Goal: Task Accomplishment & Management: Complete application form

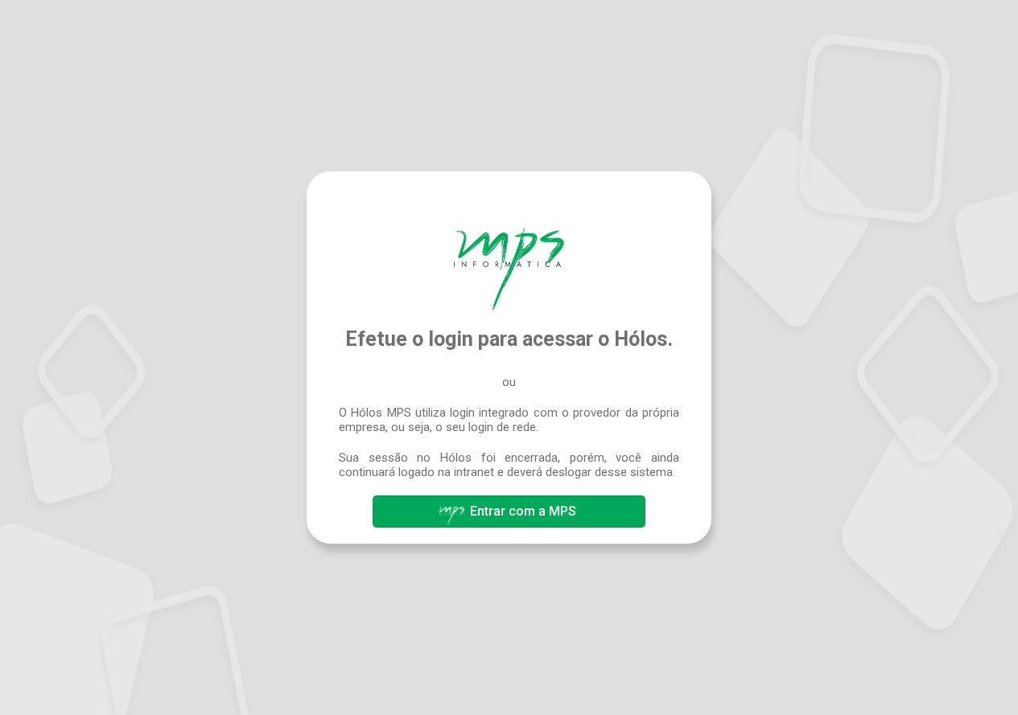
click at [564, 504] on span "Entrar com a MPS" at bounding box center [509, 512] width 142 height 28
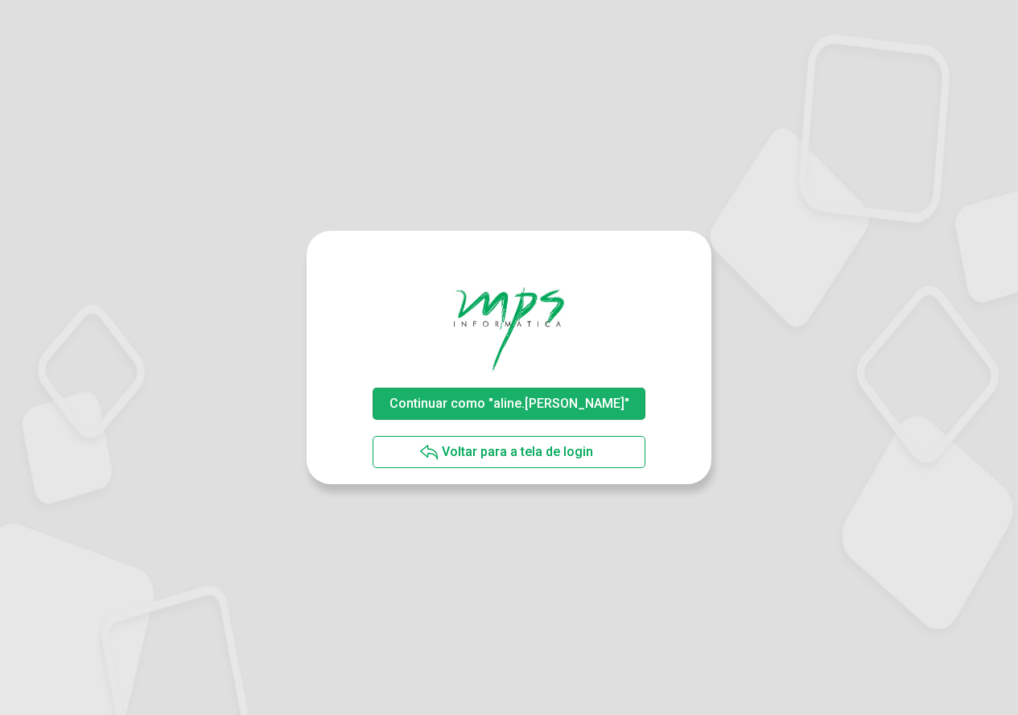
click at [555, 411] on span "Continuar como "aline.rodrigues"" at bounding box center [509, 403] width 248 height 28
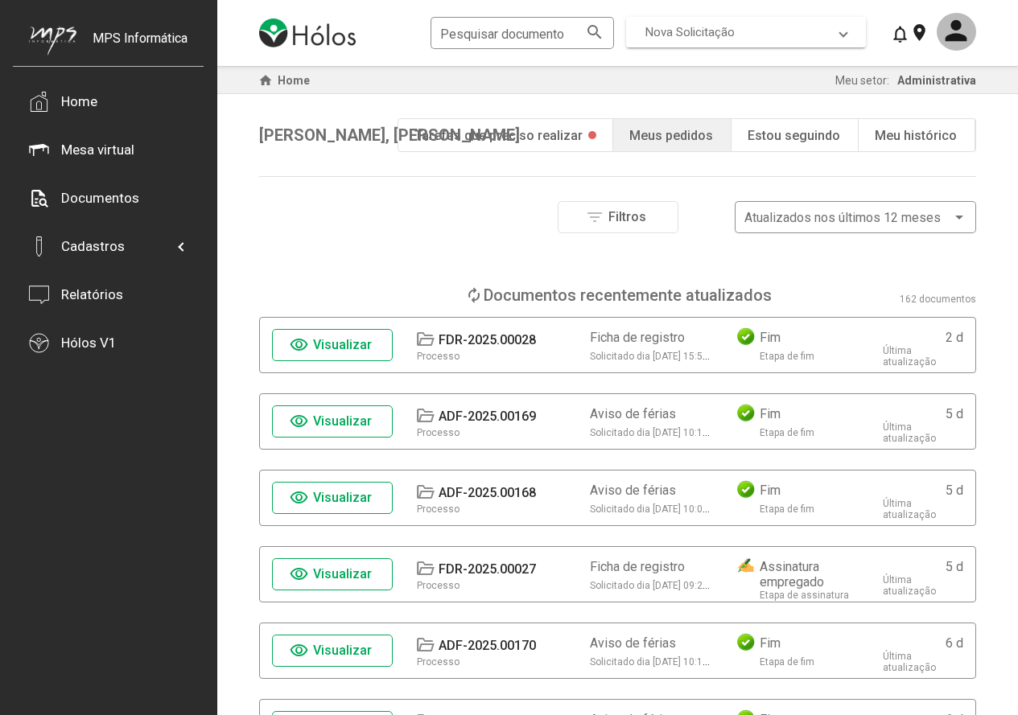
click at [734, 31] on span "Nova Solicitação" at bounding box center [689, 32] width 89 height 14
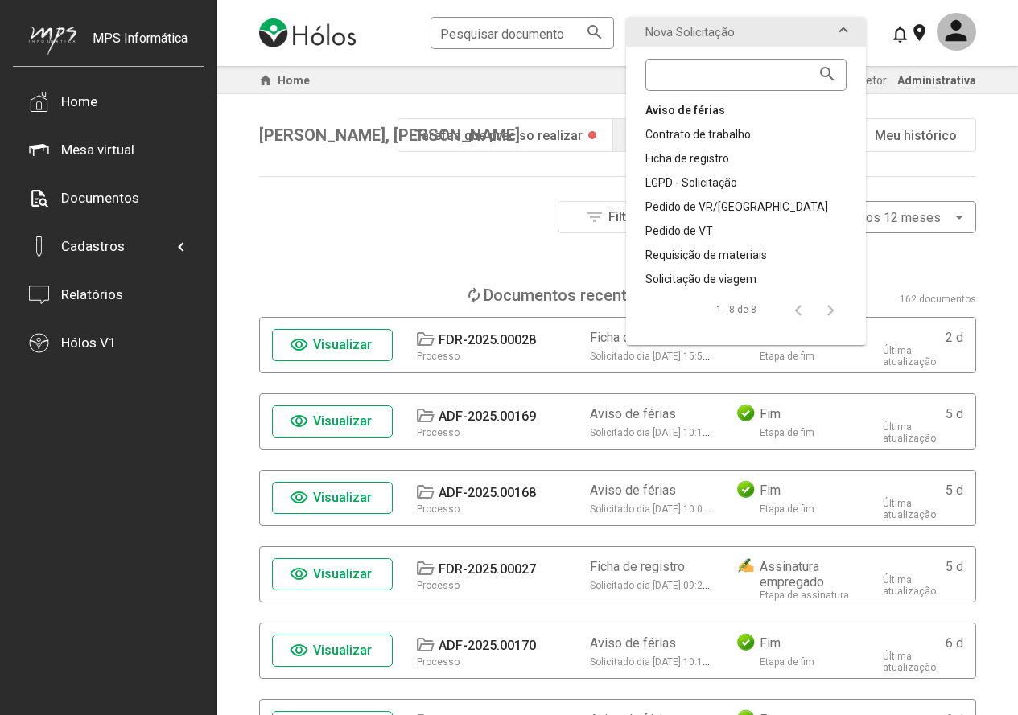
click at [711, 109] on div "Aviso de férias" at bounding box center [745, 110] width 201 height 16
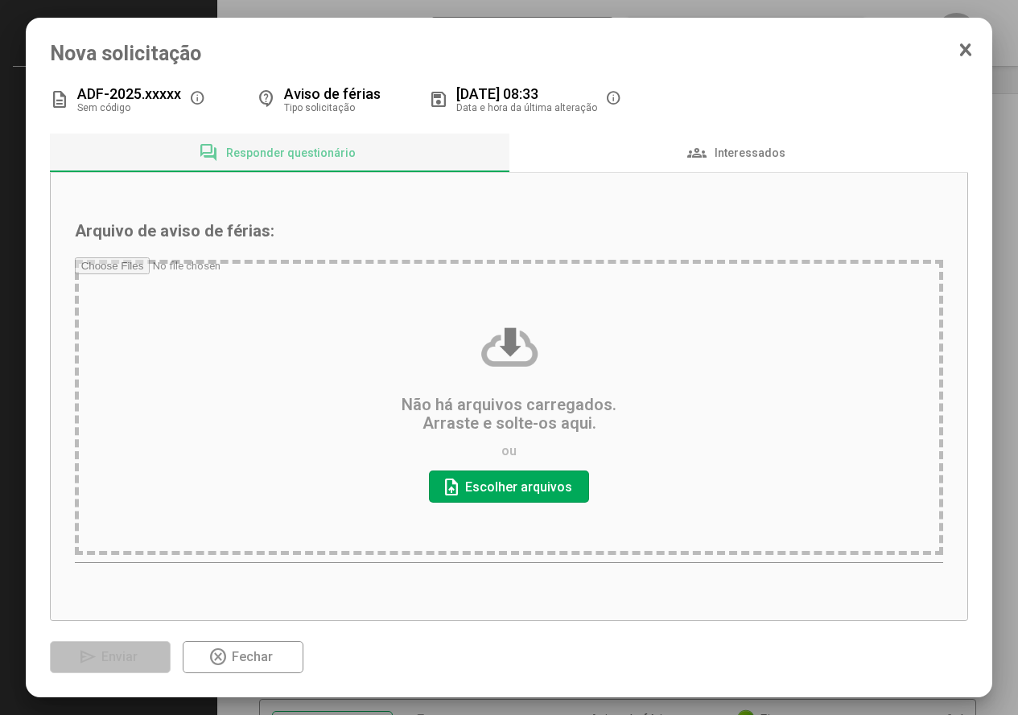
click at [533, 478] on input "file" at bounding box center [509, 410] width 869 height 306
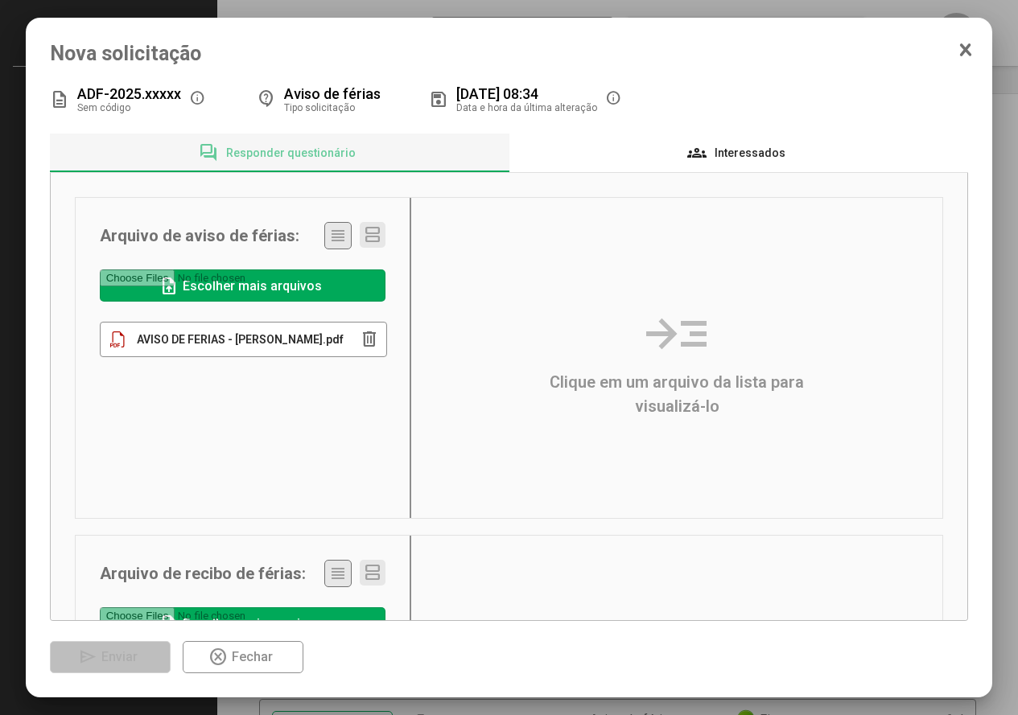
click at [757, 141] on div "groups Interessados" at bounding box center [738, 153] width 459 height 39
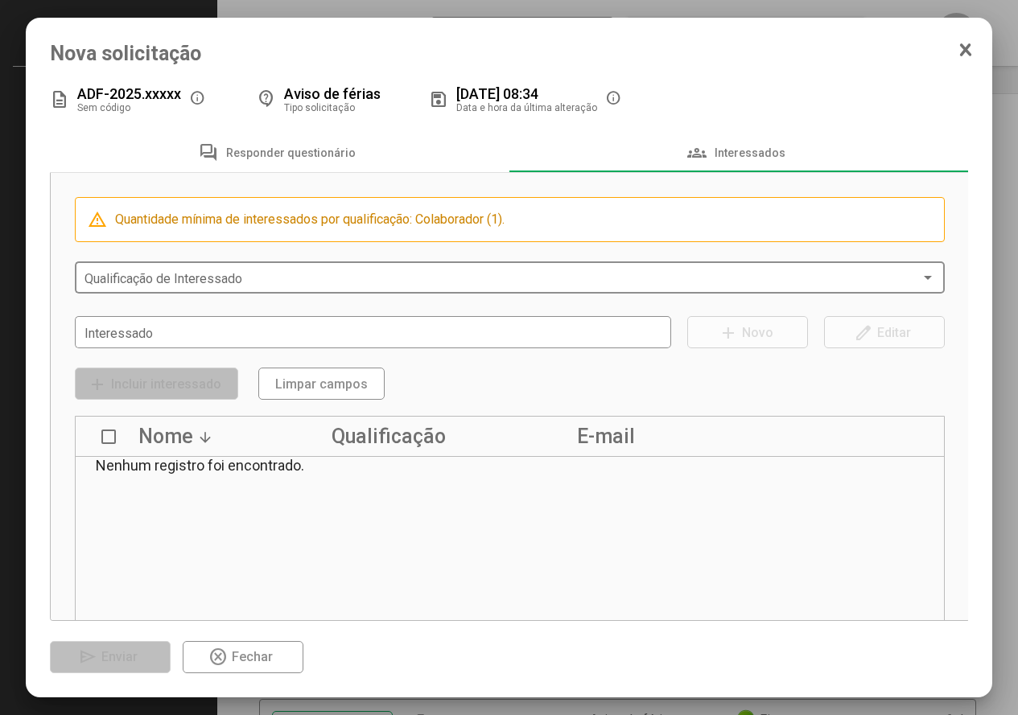
click at [170, 269] on div "Qualificação de Interessado" at bounding box center [509, 275] width 851 height 35
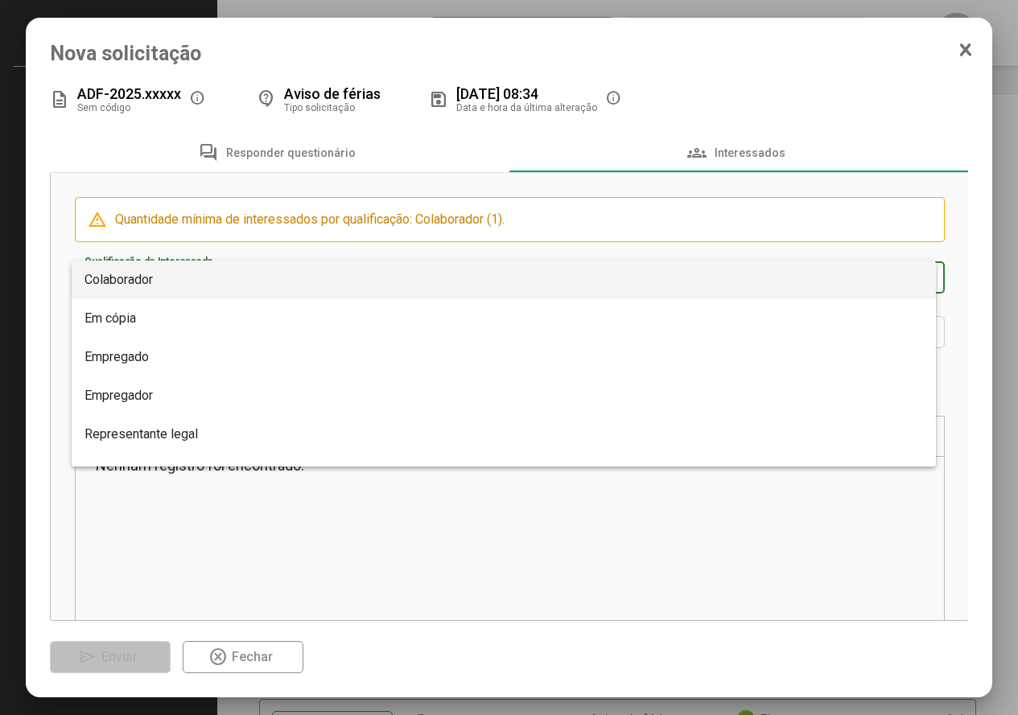
click at [153, 286] on span "Colaborador" at bounding box center [118, 279] width 68 height 15
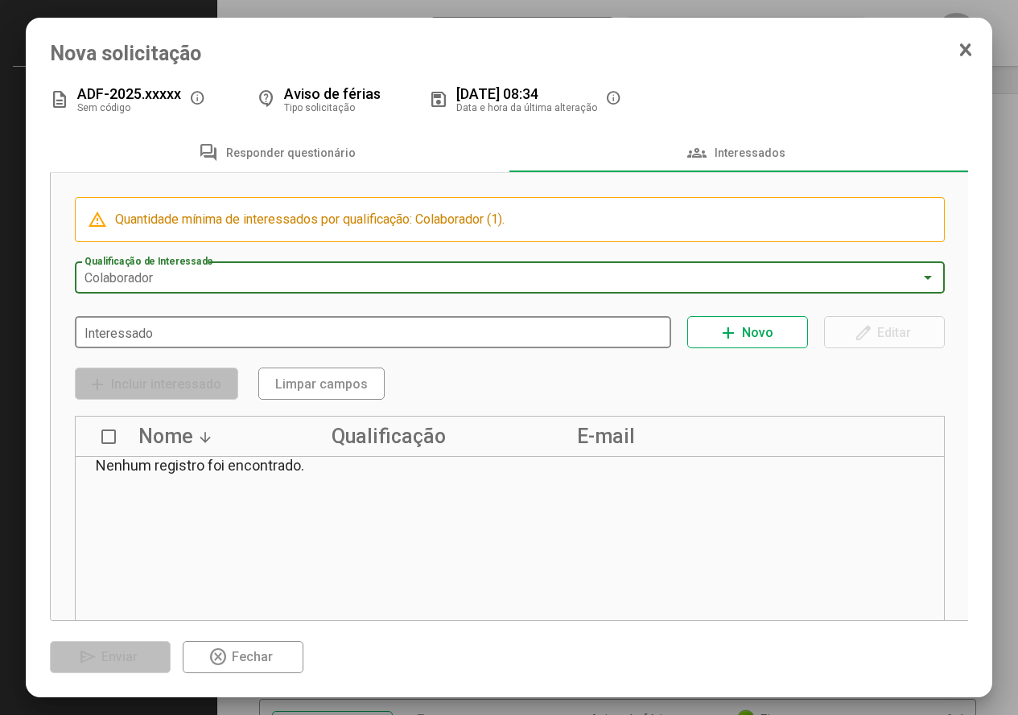
click at [149, 340] on input "Interessado" at bounding box center [373, 333] width 578 height 14
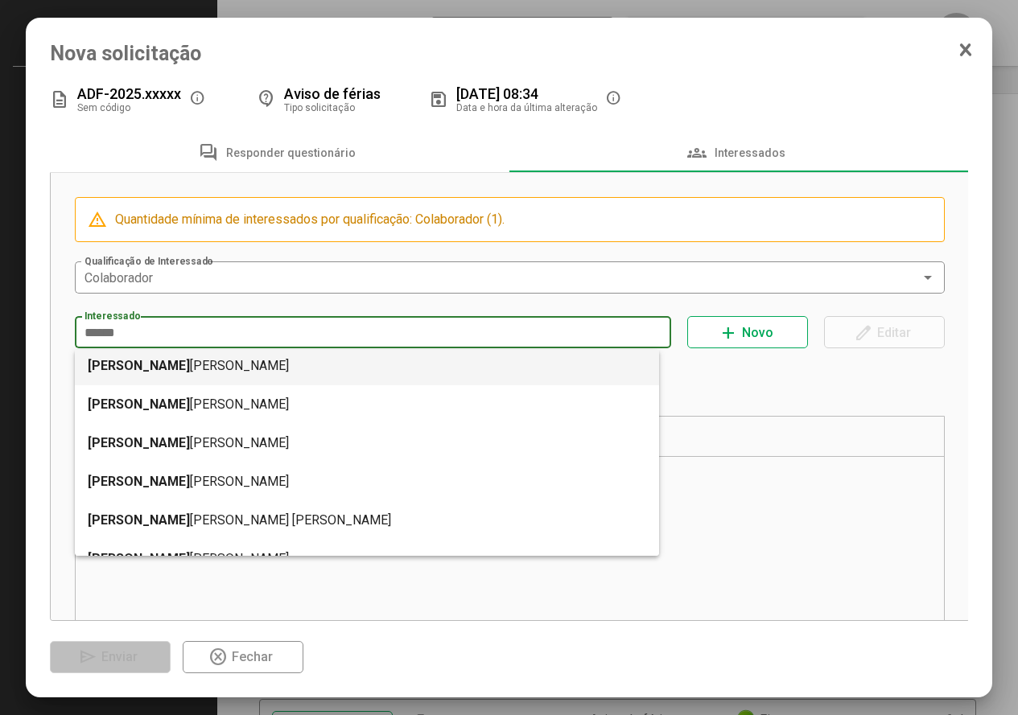
scroll to position [161, 0]
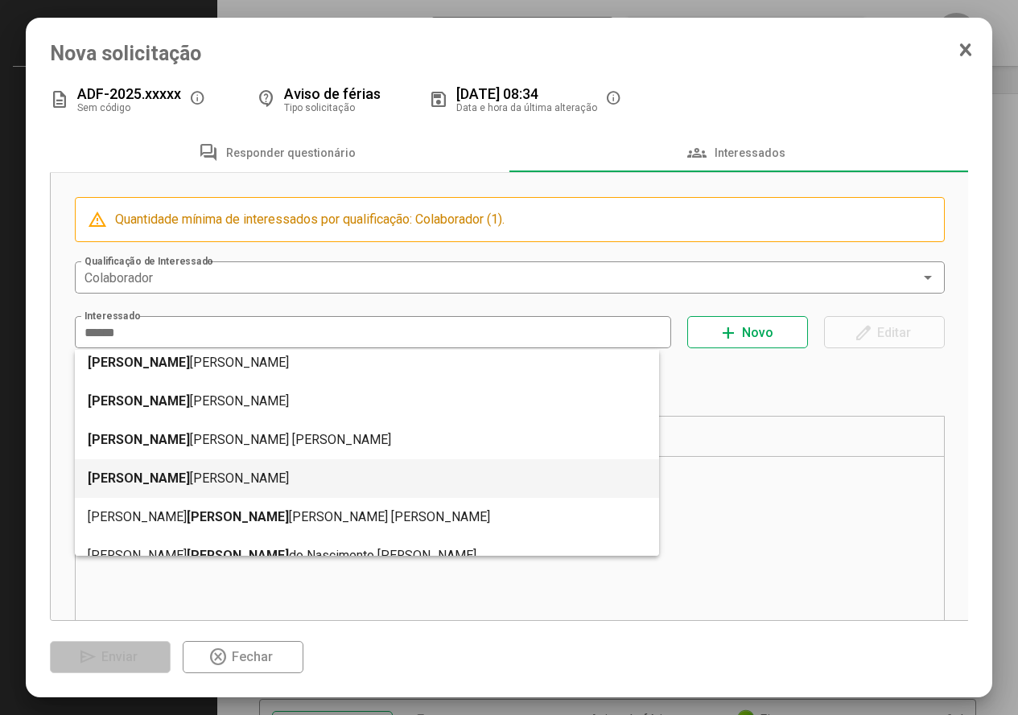
click at [223, 488] on mat-option "[PERSON_NAME]" at bounding box center [367, 478] width 585 height 39
type input "**********"
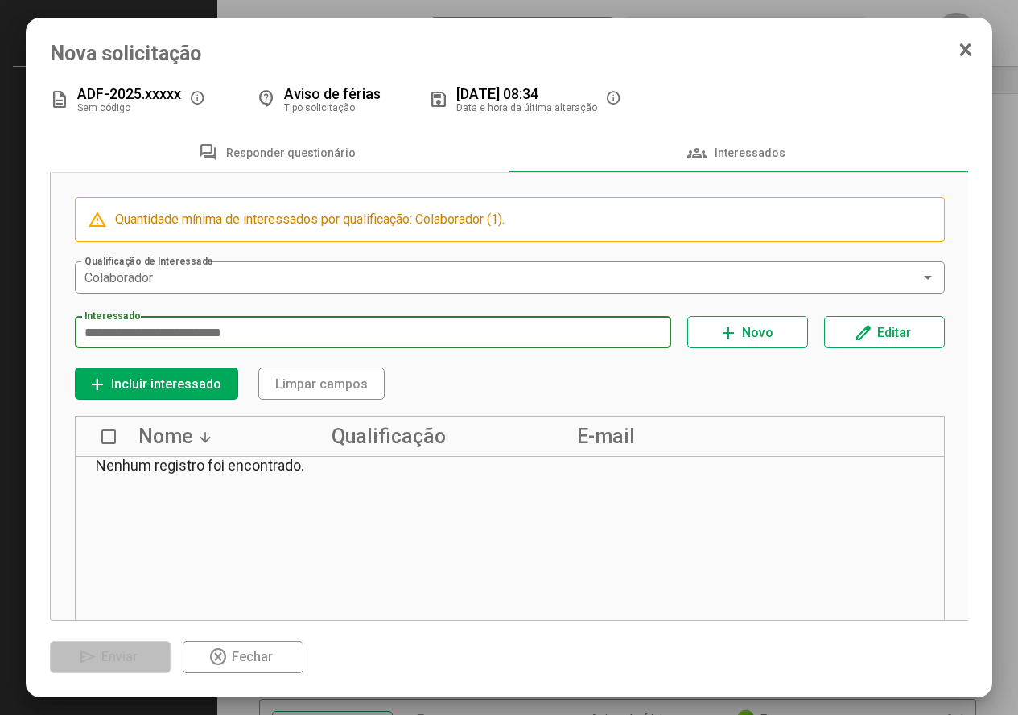
click at [149, 392] on span "Incluir interessado" at bounding box center [166, 384] width 110 height 15
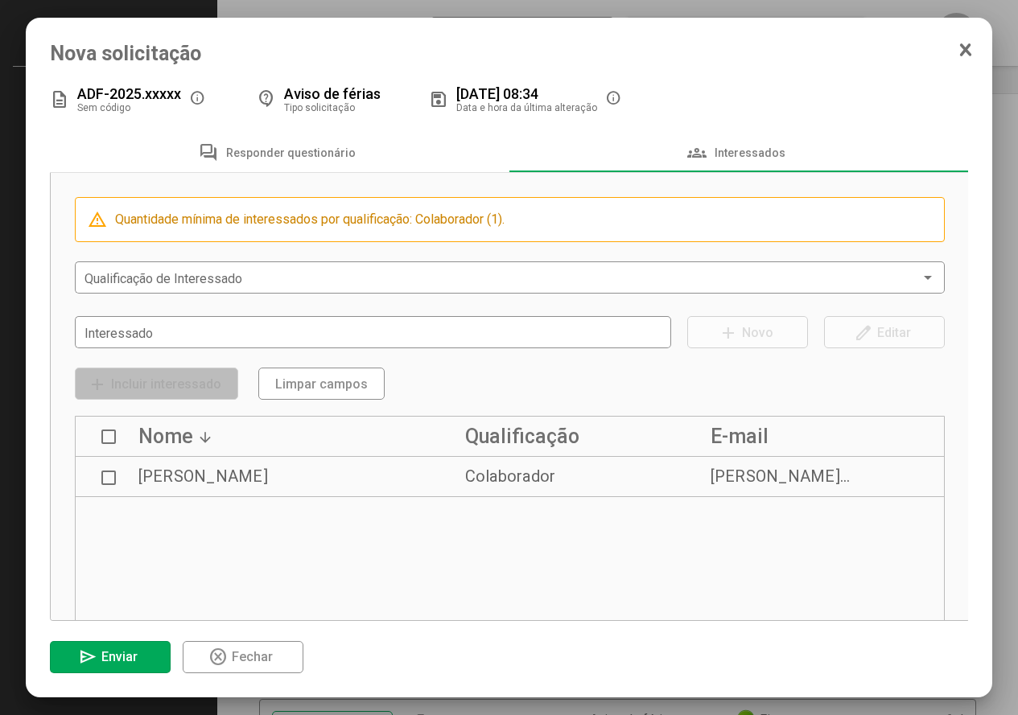
click at [90, 644] on span "send Enviar" at bounding box center [110, 657] width 64 height 28
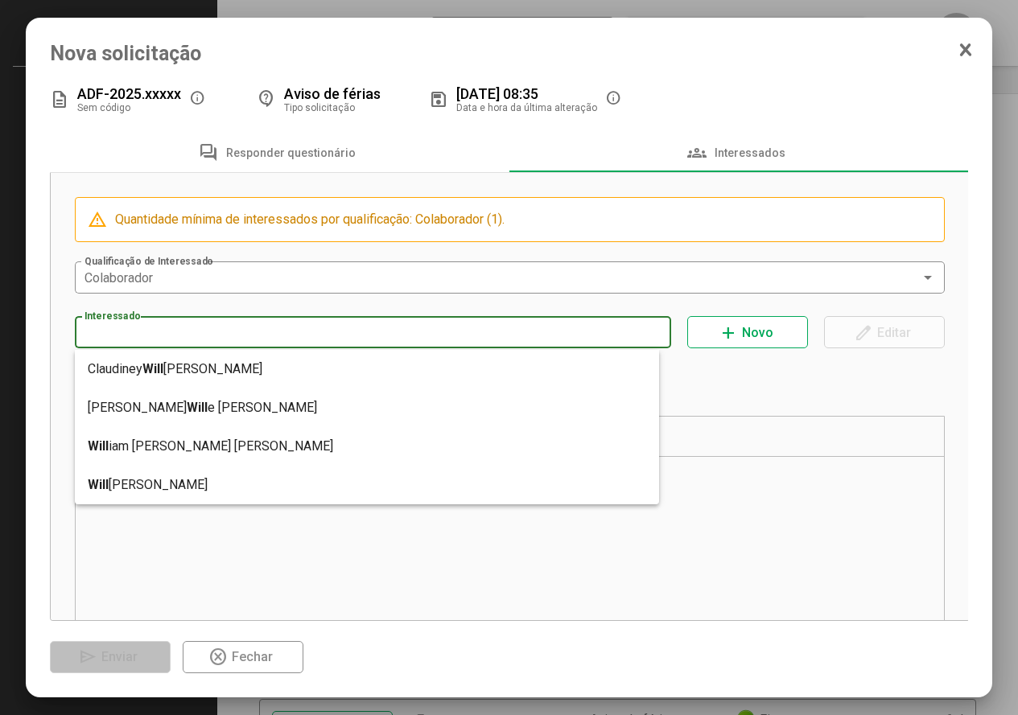
type input "**********"
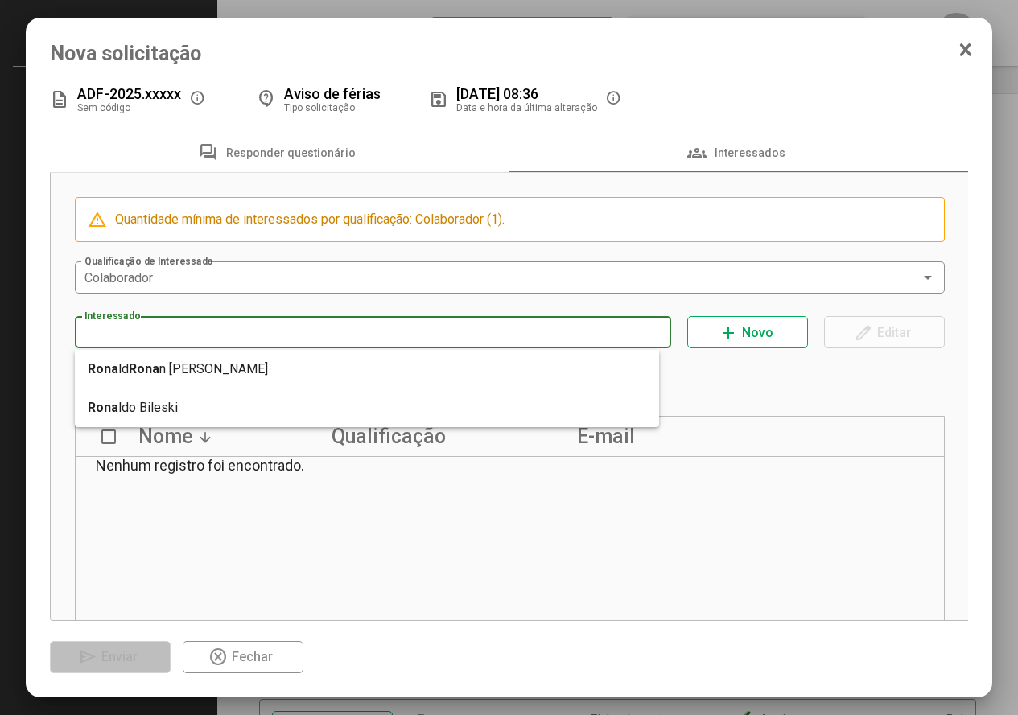
type input "**********"
